Goal: Task Accomplishment & Management: Use online tool/utility

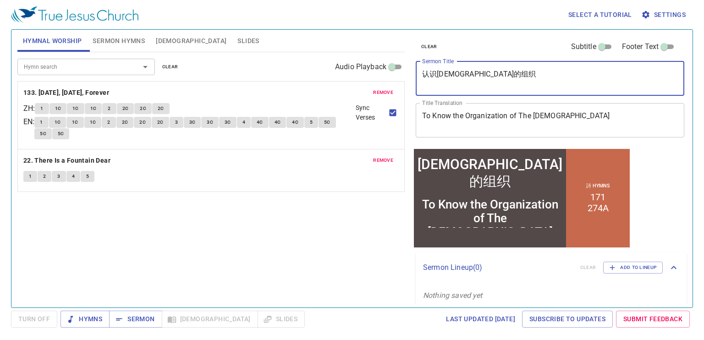
drag, startPoint x: 479, startPoint y: 71, endPoint x: 410, endPoint y: 77, distance: 69.5
click at [410, 77] on div "clear Subtitle Footer Text Sermon Title 认识[DEMOGRAPHIC_DATA]的组织 x Sermon Title …" at bounding box center [550, 165] width 282 height 278
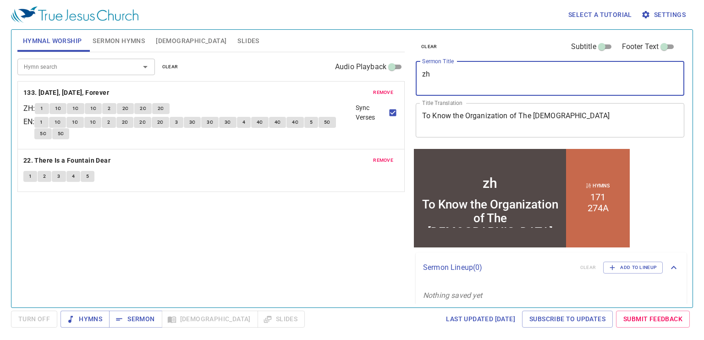
type textarea "z"
type textarea "i"
click at [440, 75] on textarea "i" at bounding box center [550, 78] width 256 height 17
type textarea "z"
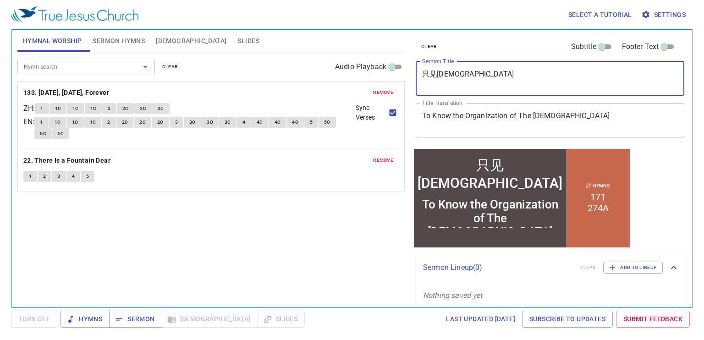
type textarea "只见[DEMOGRAPHIC_DATA]"
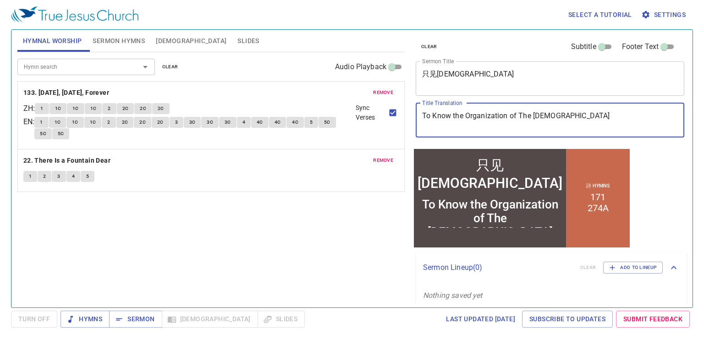
drag, startPoint x: 567, startPoint y: 113, endPoint x: 412, endPoint y: 114, distance: 154.6
click at [412, 114] on div "clear Subtitle Footer Text Sermon Title 只见耶稣 x Sermon Title Title Translation T…" at bounding box center [549, 88] width 275 height 117
type textarea "o"
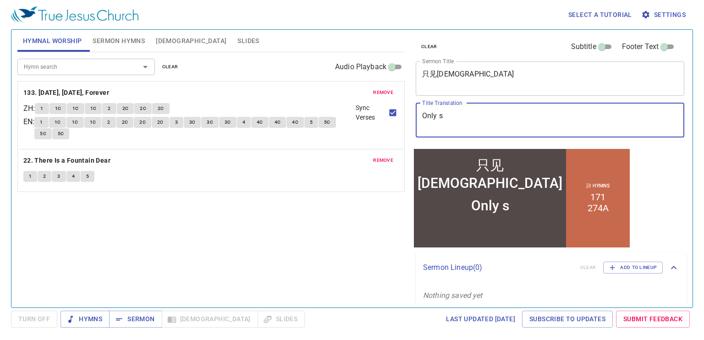
type textarea "Only"
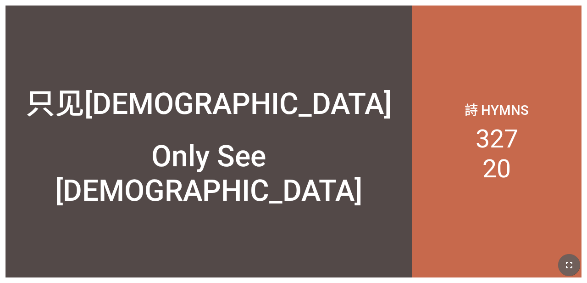
click at [366, 257] on button "button" at bounding box center [569, 265] width 22 height 22
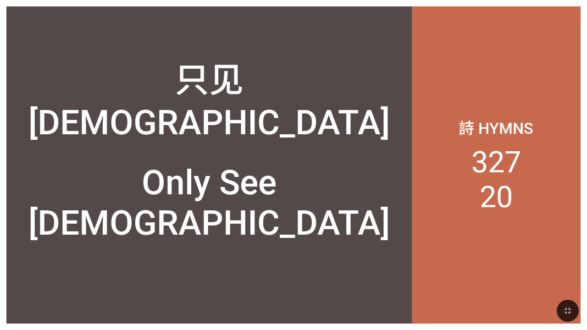
click at [366, 124] on p "詩 Hymns" at bounding box center [496, 127] width 75 height 23
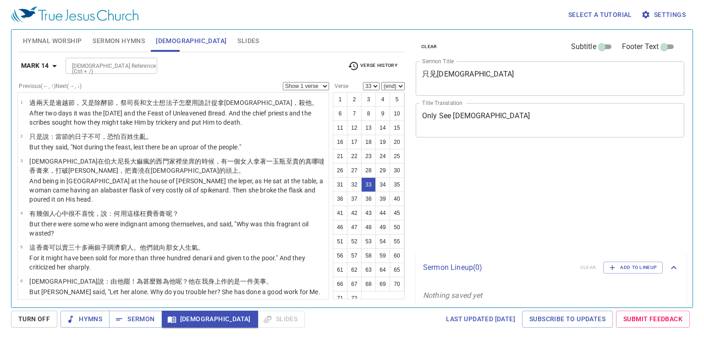
select select "33"
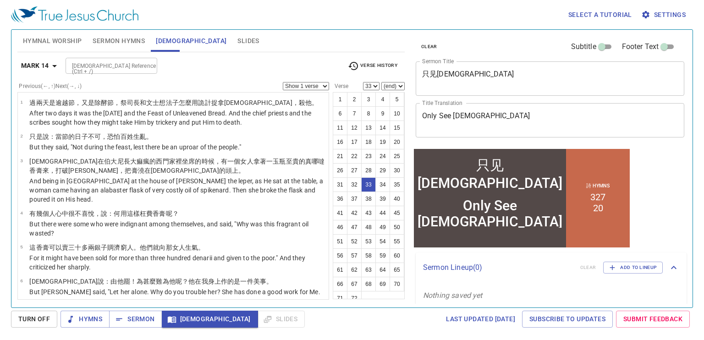
scroll to position [907, 0]
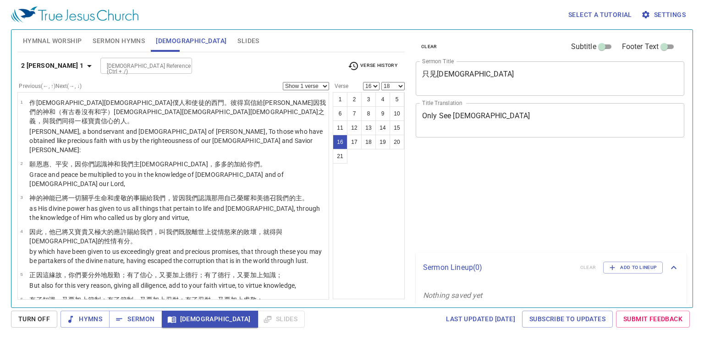
select select "16"
select select "18"
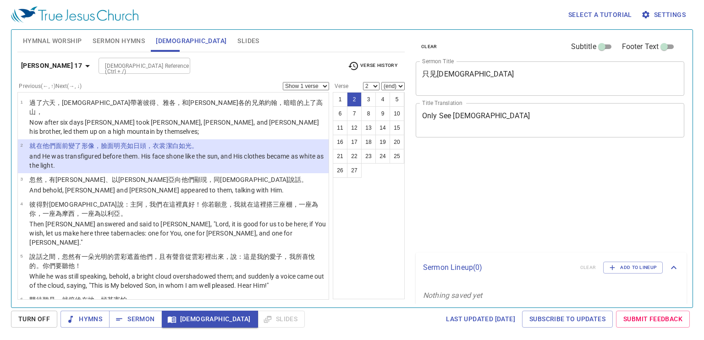
select select "2"
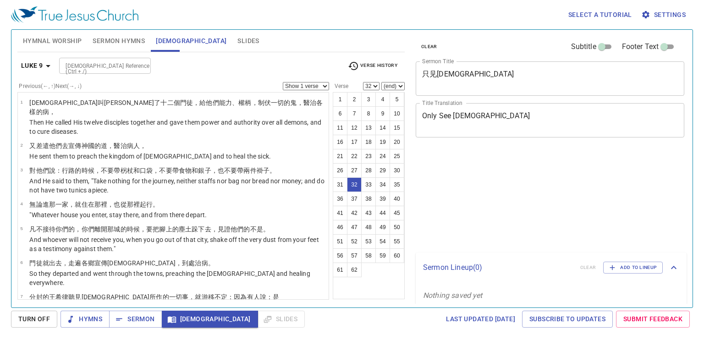
select select "32"
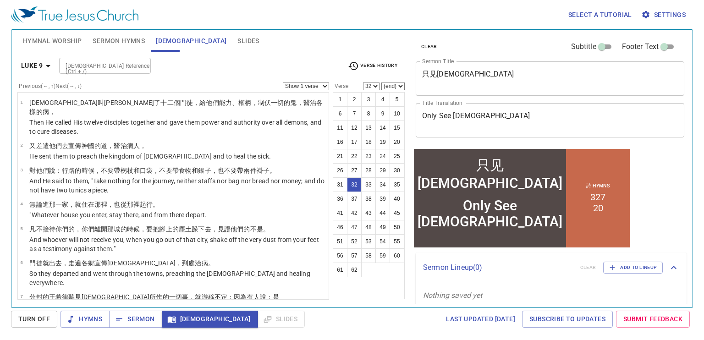
scroll to position [887, 0]
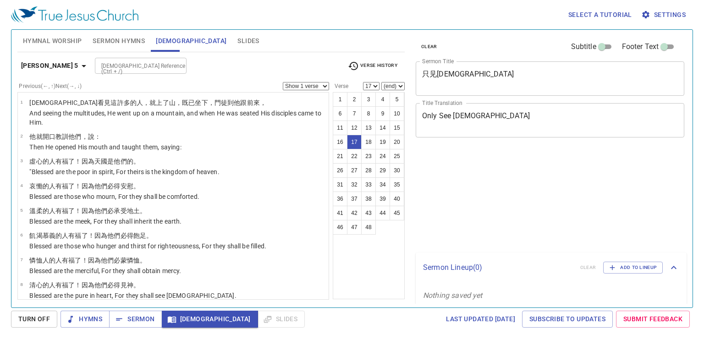
select select "17"
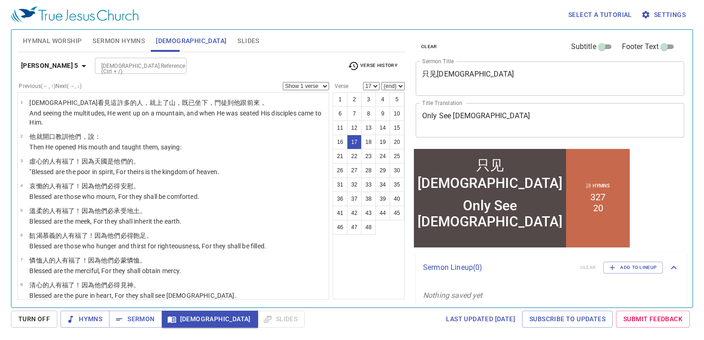
scroll to position [364, 0]
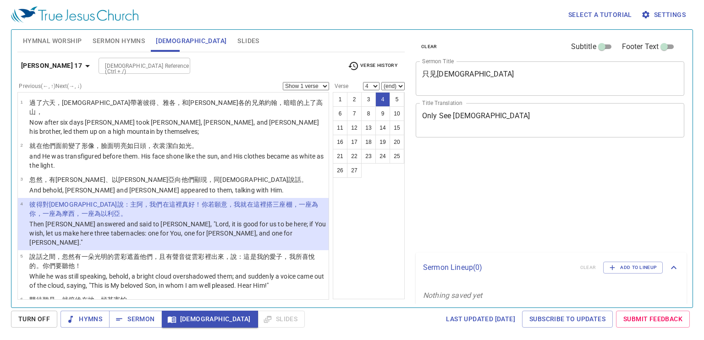
select select "4"
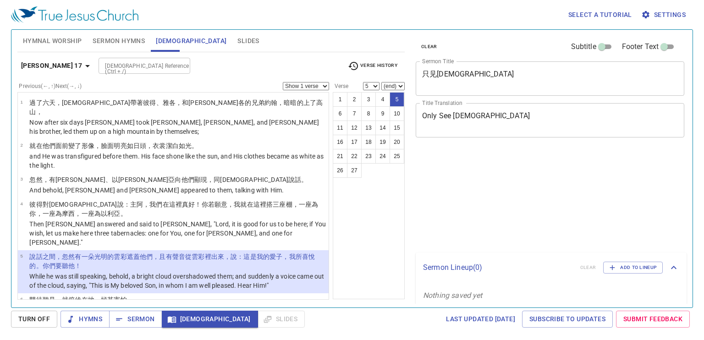
select select "5"
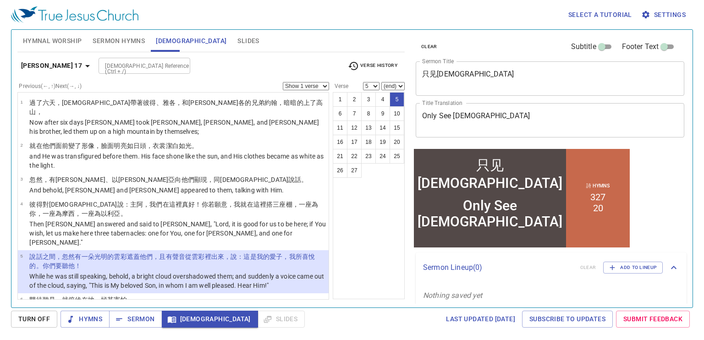
click at [399, 81] on div "Matthew 17 Bible Reference (Ctrl + /) Bible Reference (Ctrl + /) Verse History" at bounding box center [211, 69] width 388 height 25
click at [396, 84] on select "(end) 6 7 8 9 10 11 12 13 14 15 16 17 18 19 20 21 22 23 24 25 26 27" at bounding box center [393, 86] width 23 height 8
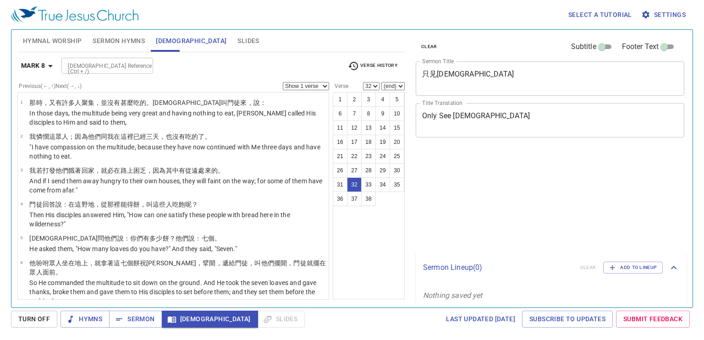
select select "32"
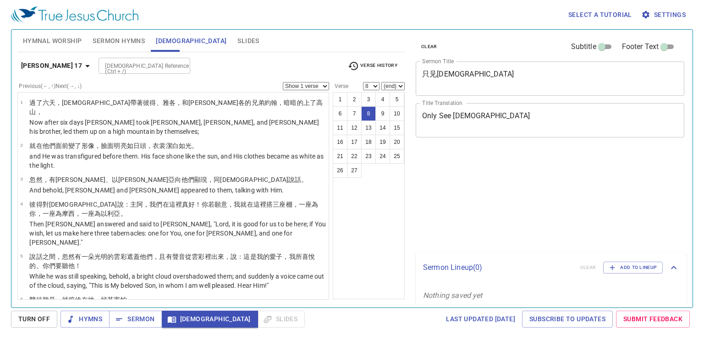
select select "8"
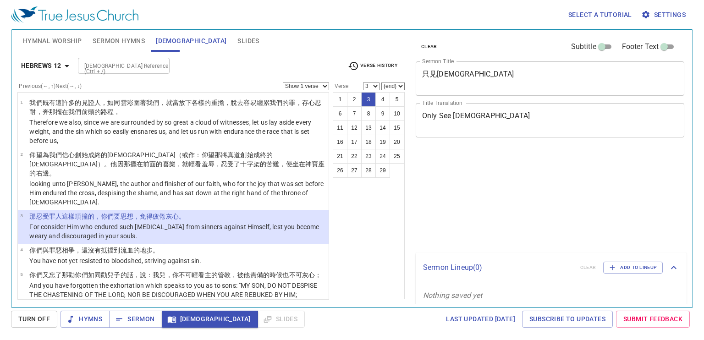
select select "3"
